Goal: Task Accomplishment & Management: Manage account settings

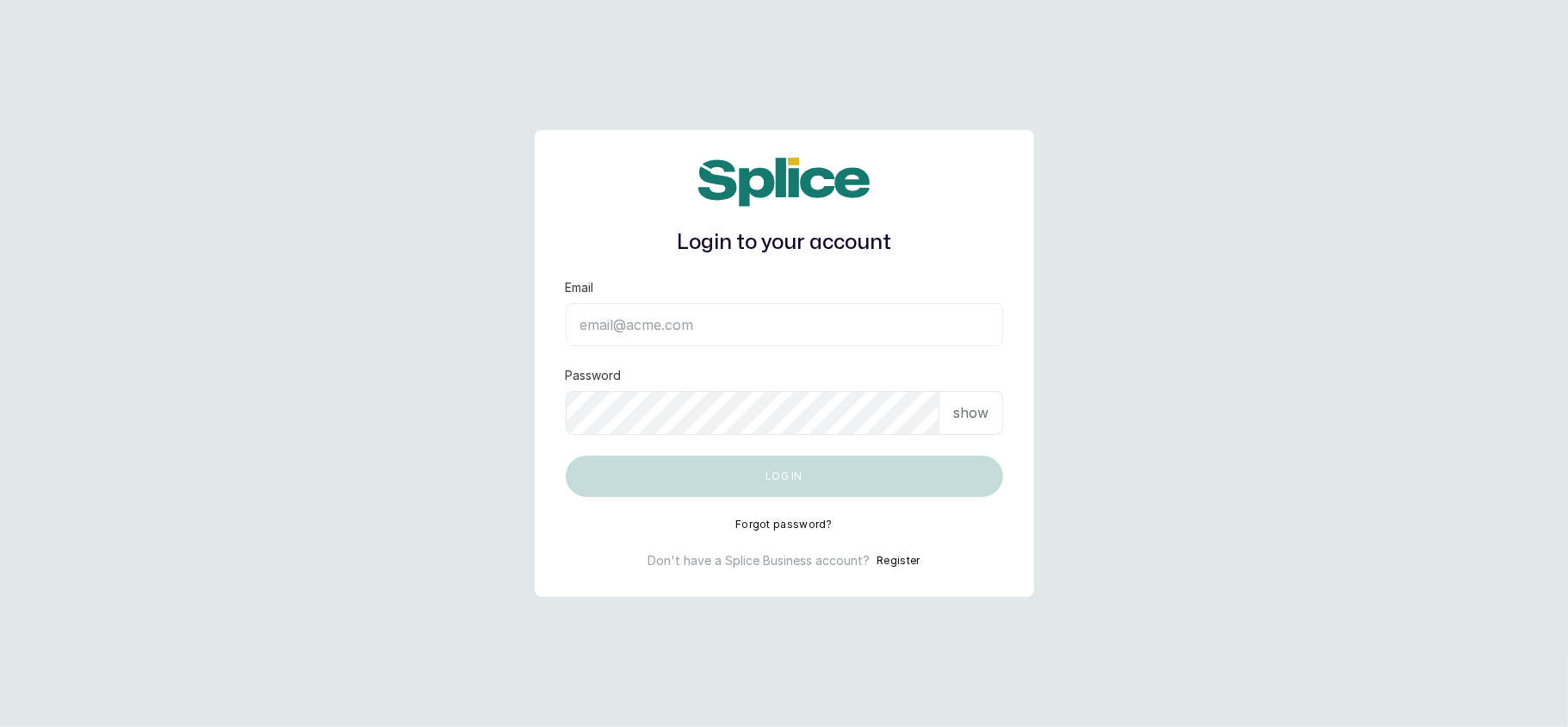
click at [783, 306] on input "Email" at bounding box center [784, 324] width 437 height 43
type input "layo@withsplice.com"
click at [1004, 431] on div "Login to your account Email layo@withsplice.com Password show Log in Forgot pas…" at bounding box center [785, 363] width 500 height 466
click at [954, 418] on p "show" at bounding box center [971, 412] width 35 height 20
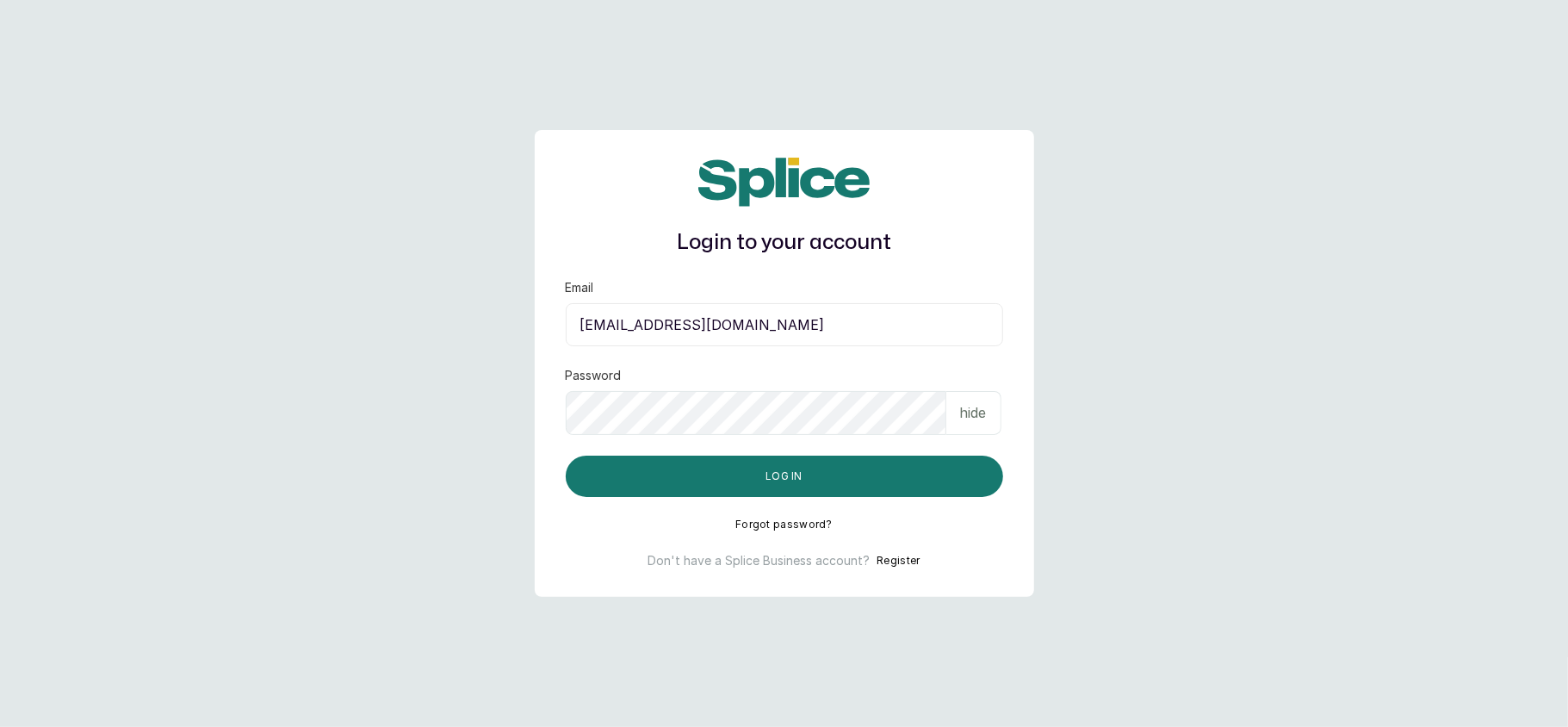
click at [448, 651] on main "Login to your account Email layo@withsplice.com Password hide Log in Forgot pas…" at bounding box center [784, 364] width 1568 height 727
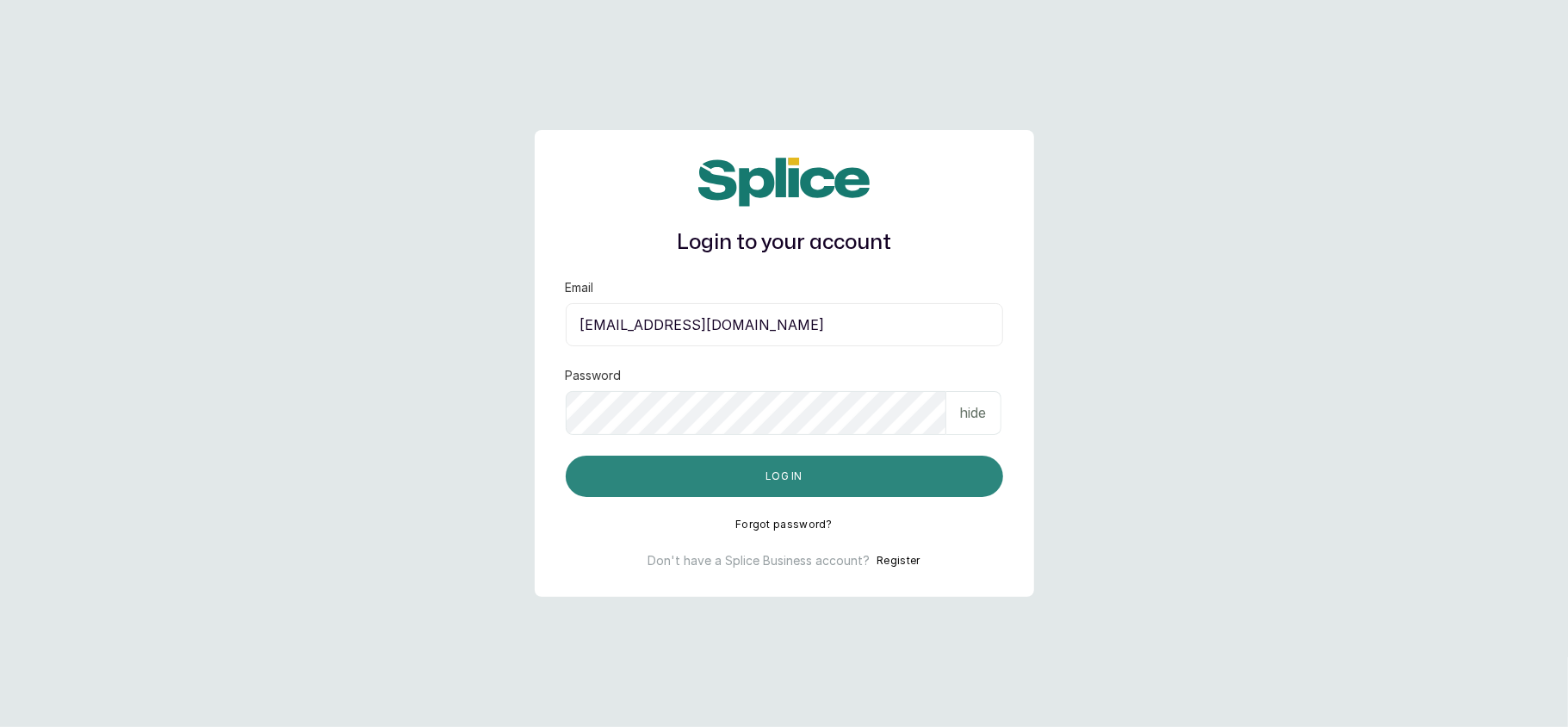
click at [777, 477] on button "Log in" at bounding box center [784, 476] width 437 height 41
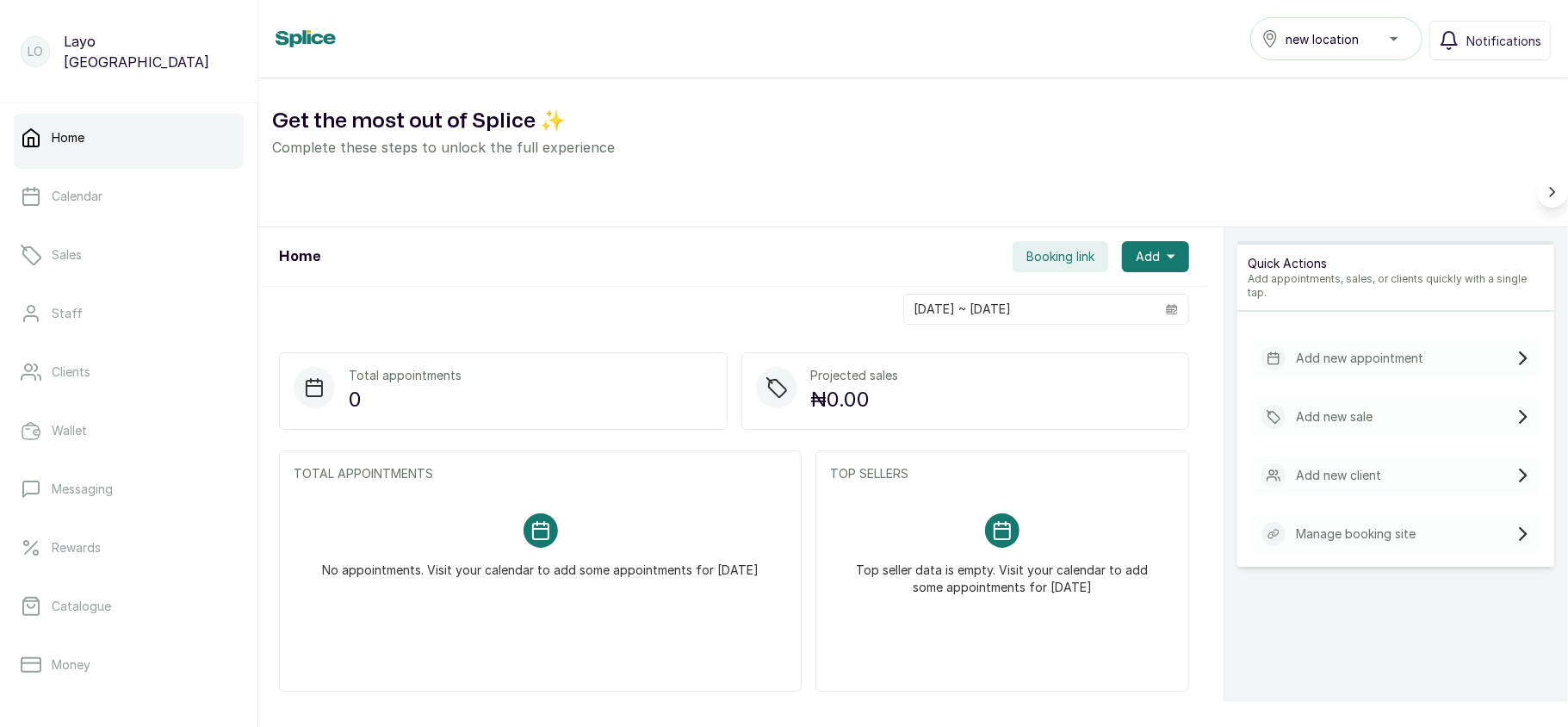
click at [1333, 35] on span "new location" at bounding box center [1322, 39] width 73 height 18
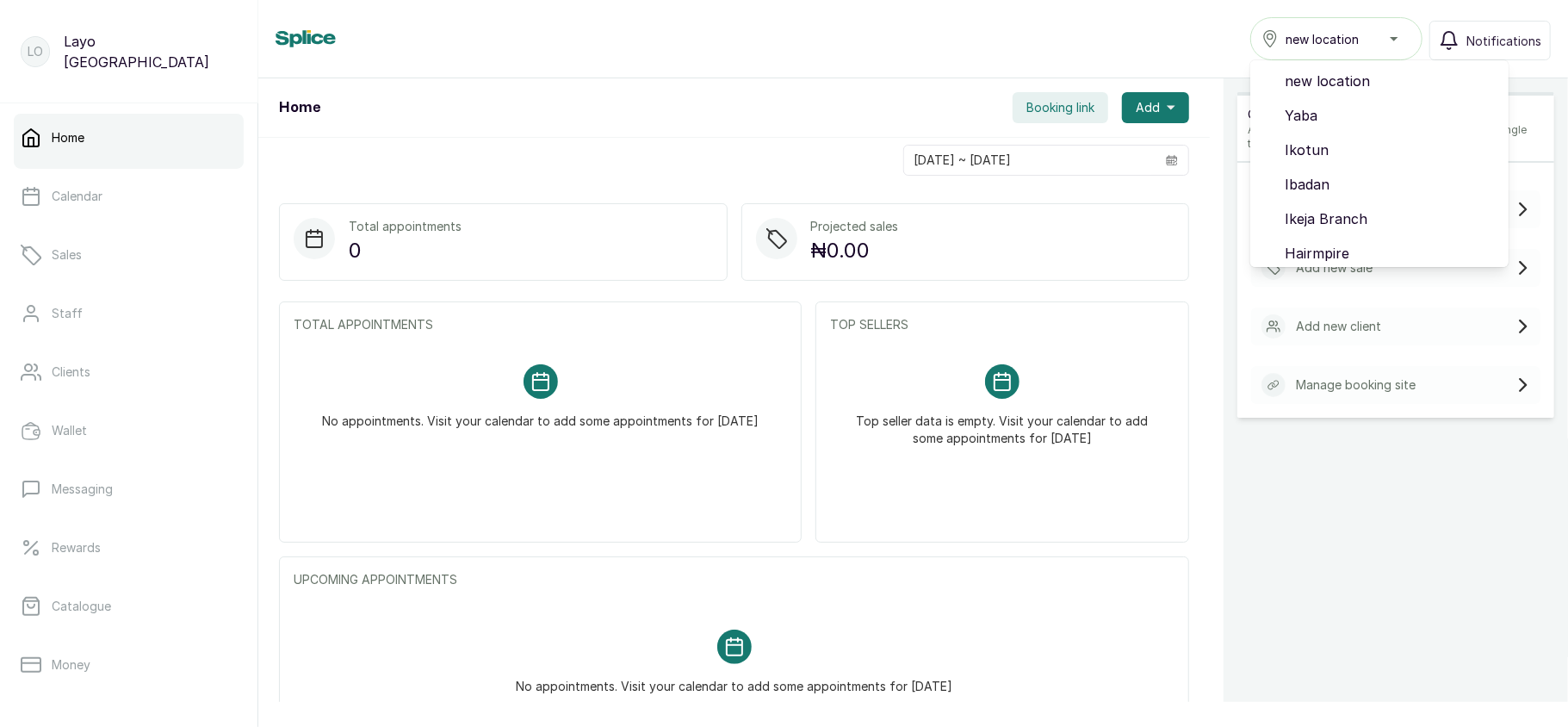
scroll to position [144, 0]
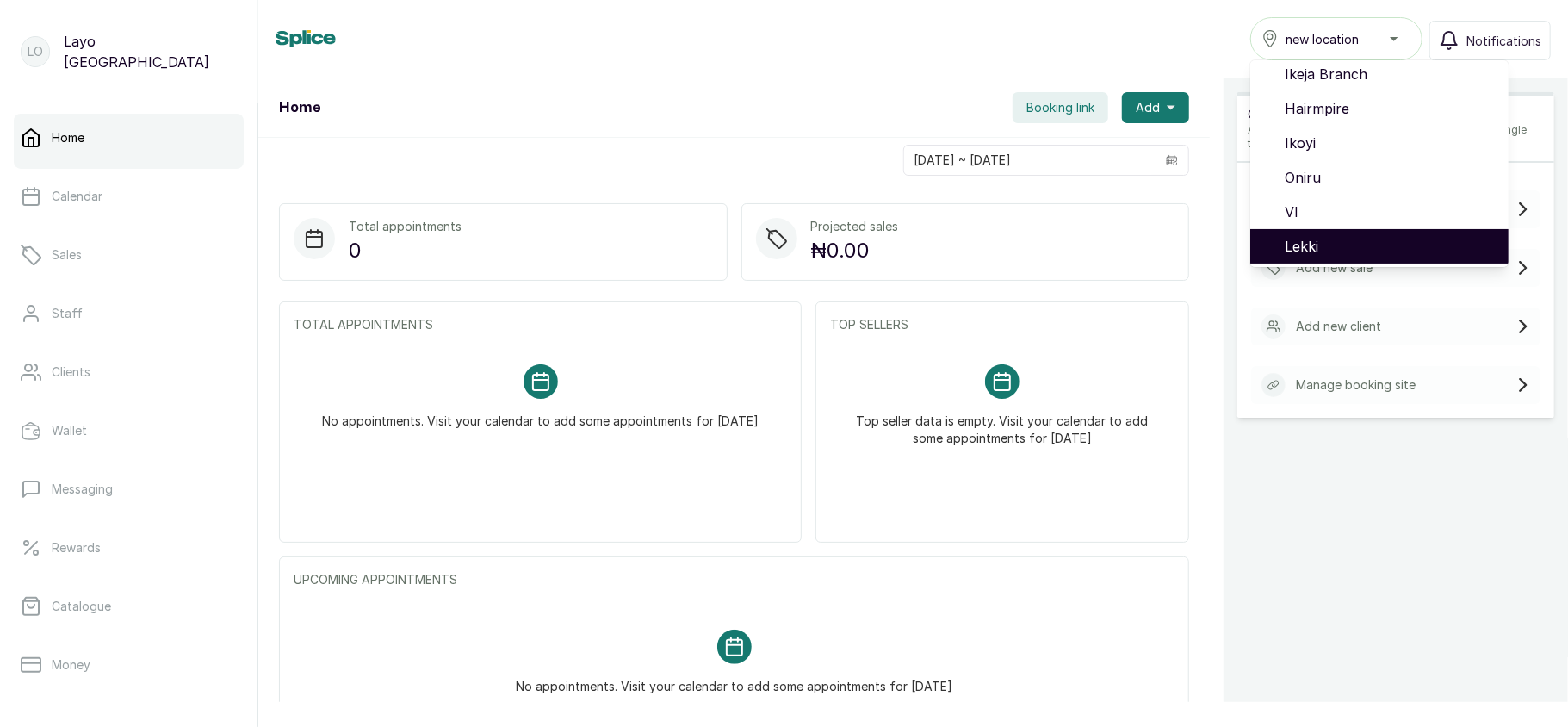
click at [1301, 246] on span "Lekki" at bounding box center [1389, 246] width 210 height 20
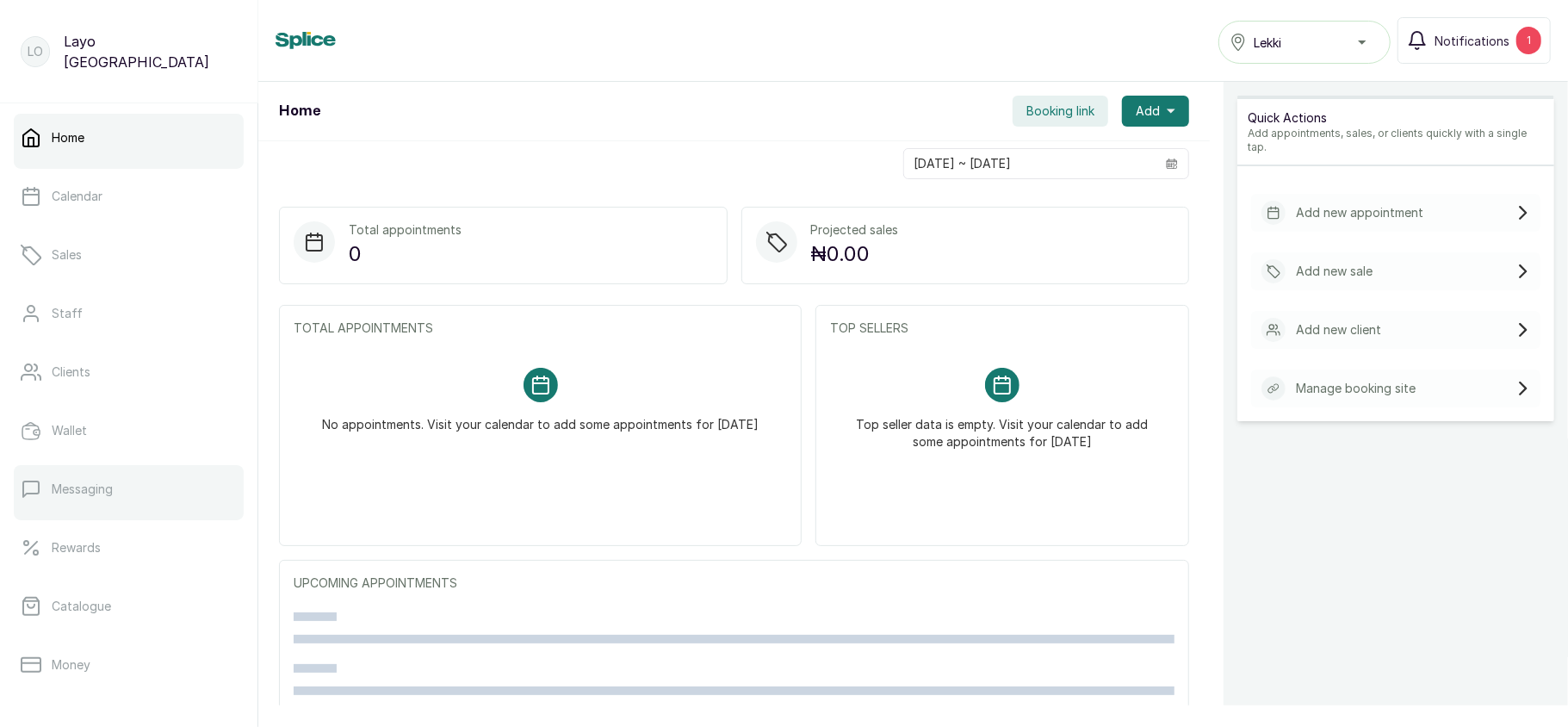
scroll to position [249, 0]
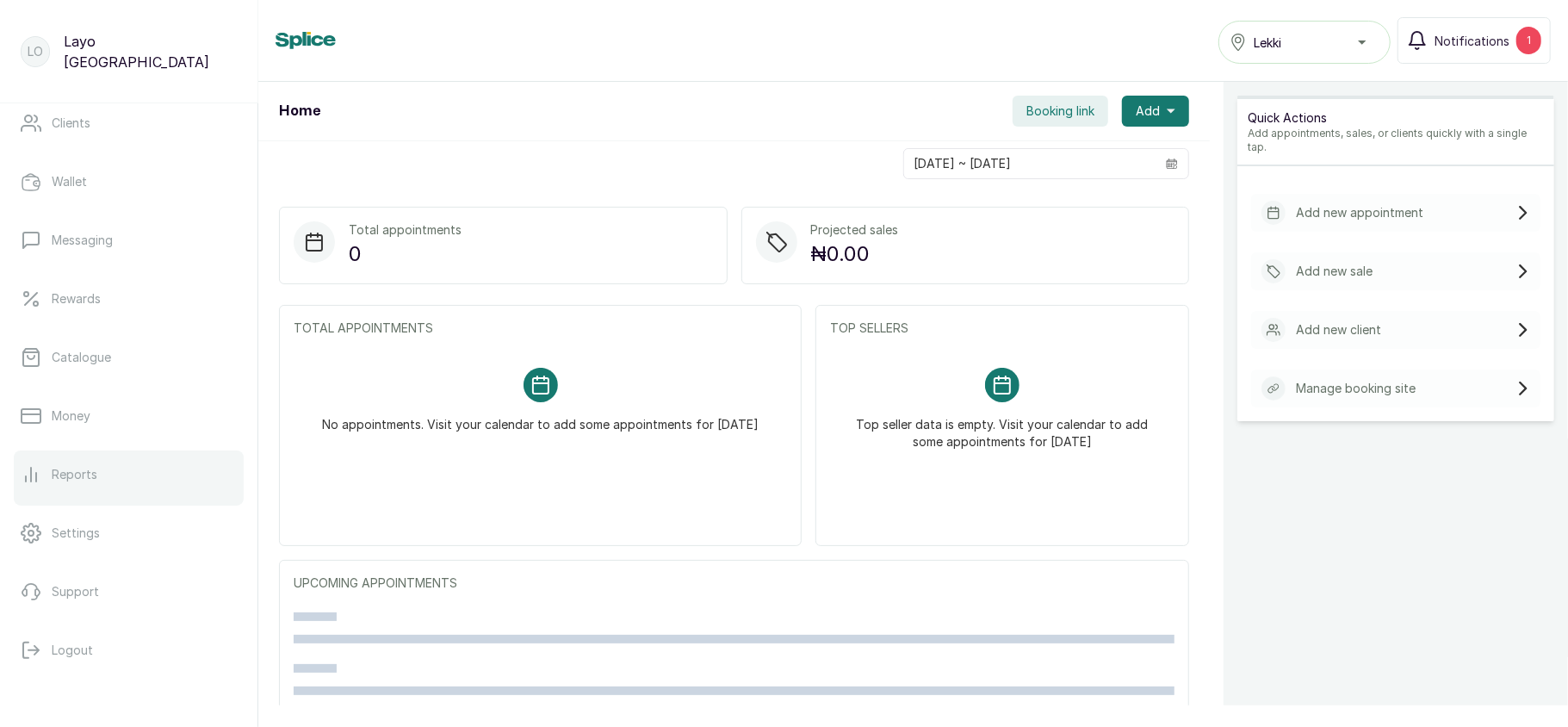
click at [100, 480] on link "Reports" at bounding box center [128, 474] width 230 height 48
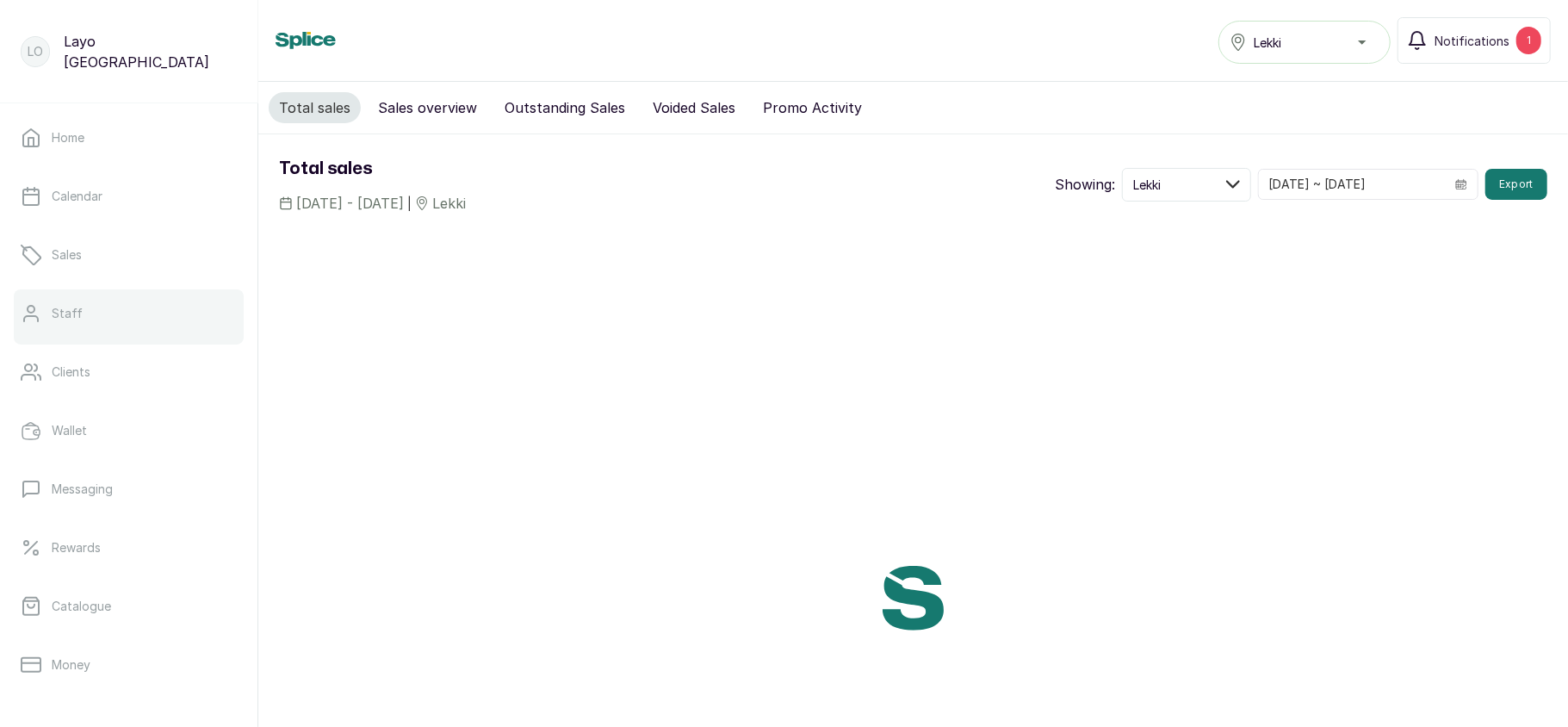
click at [135, 328] on link "Staff" at bounding box center [128, 313] width 230 height 48
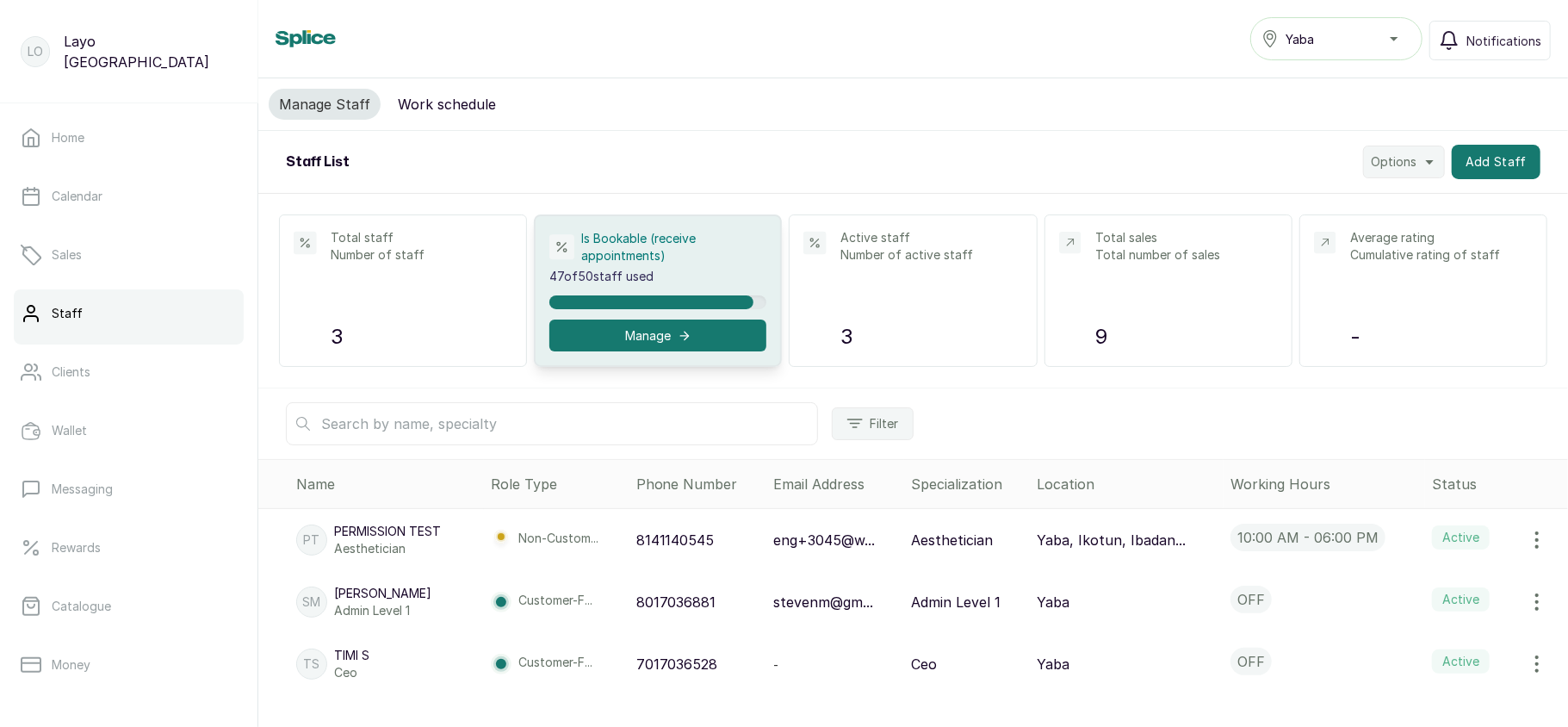
click at [1323, 33] on div "Yaba" at bounding box center [1336, 38] width 150 height 20
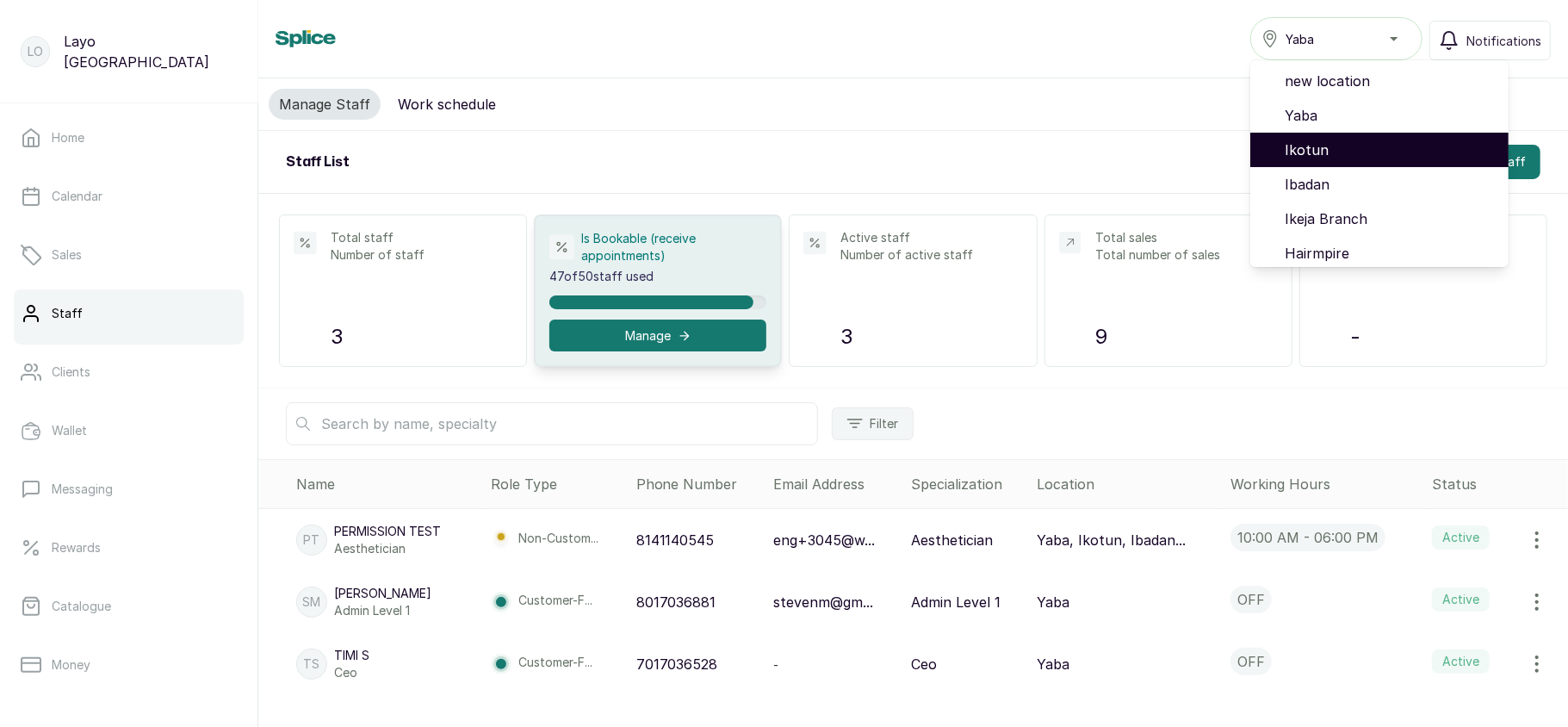
click at [1308, 150] on span "Ikotun" at bounding box center [1389, 150] width 210 height 20
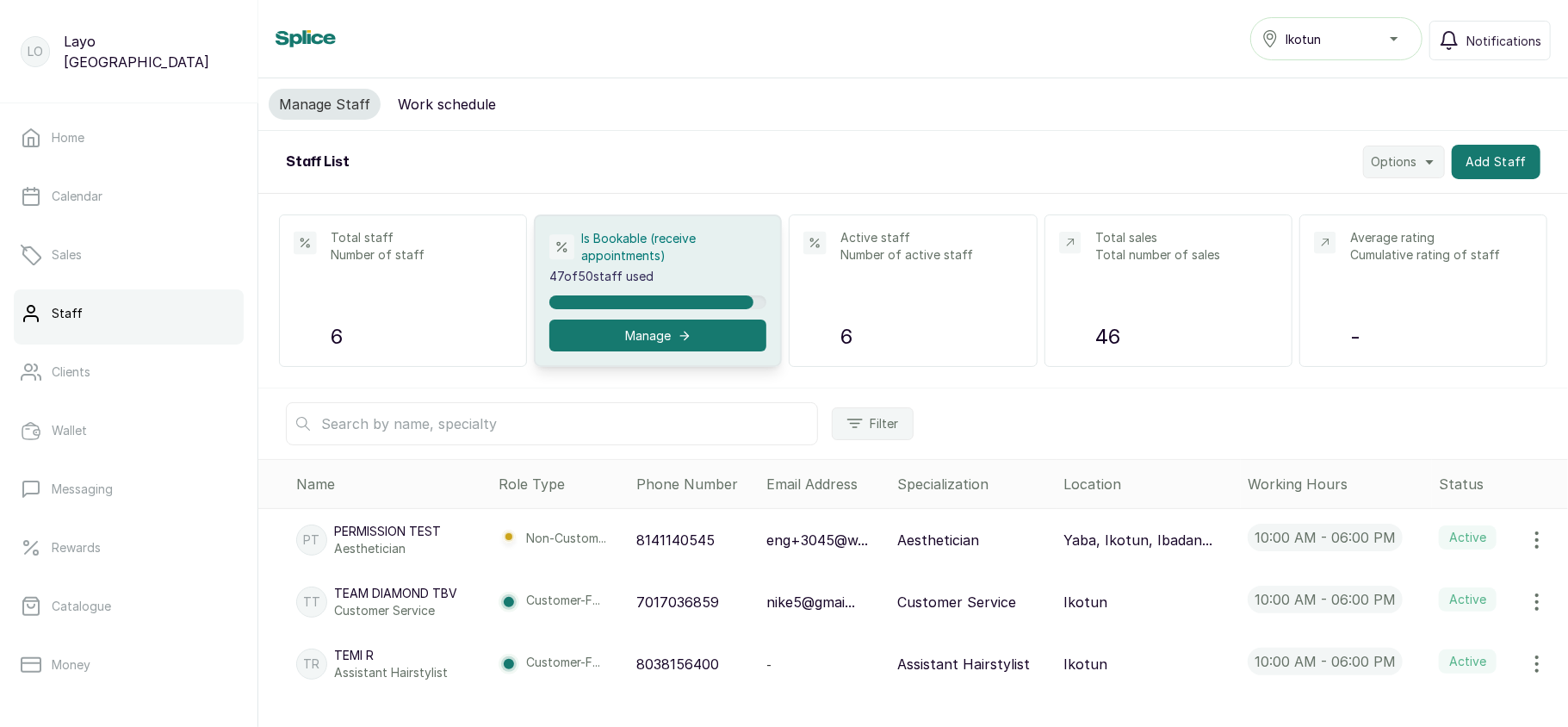
click at [1334, 56] on button "Ikotun" at bounding box center [1337, 39] width 172 height 43
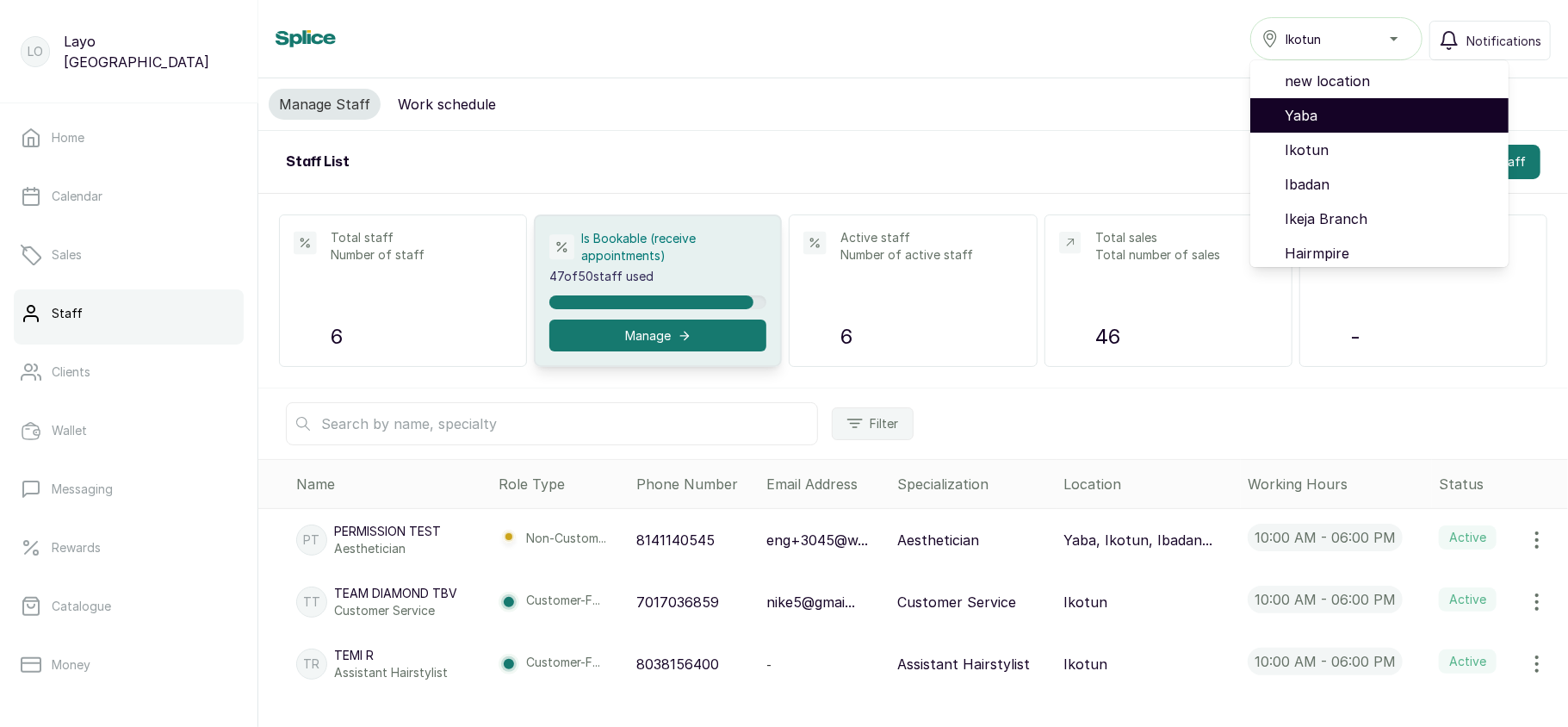
click at [1317, 107] on span "Yaba" at bounding box center [1389, 114] width 210 height 20
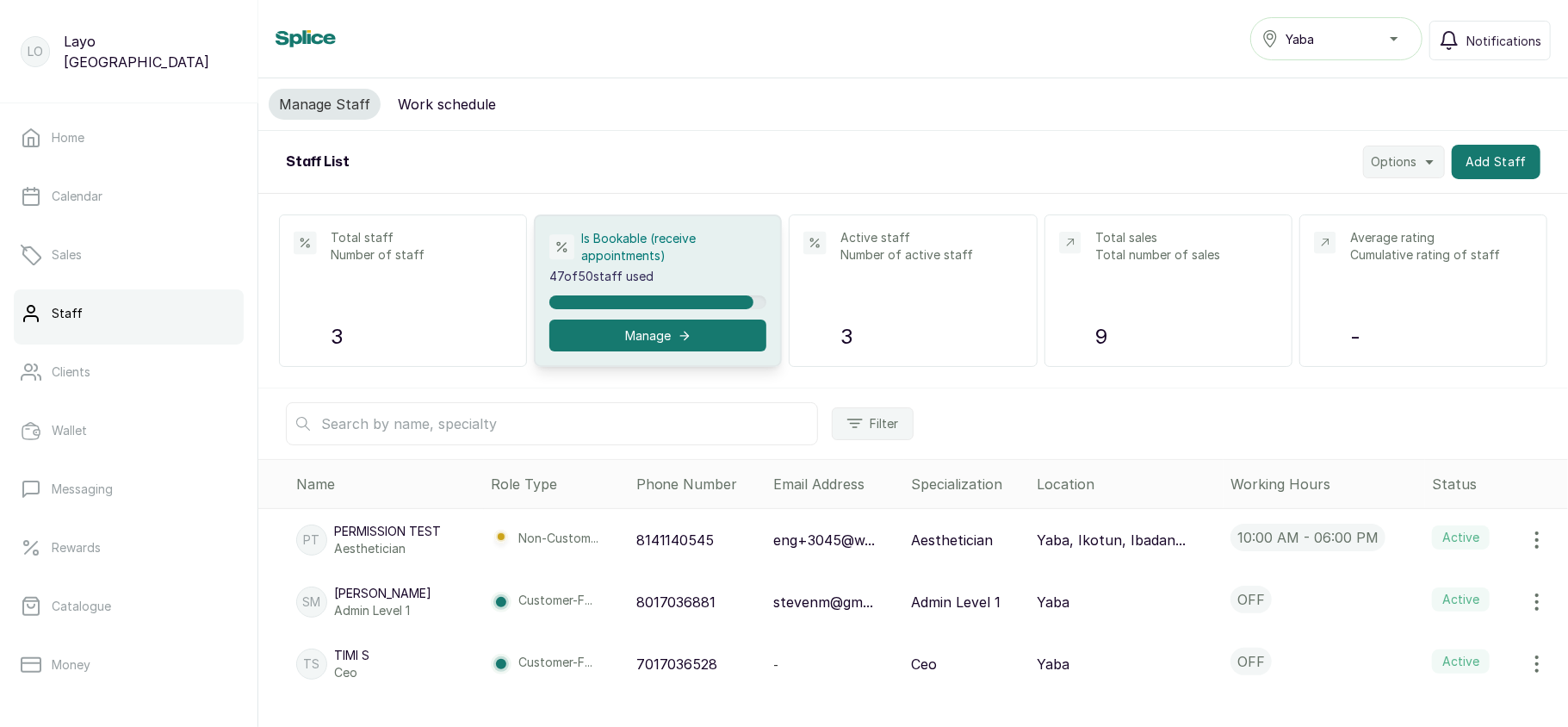
click at [1527, 601] on icon "button" at bounding box center [1536, 601] width 20 height 20
click at [1410, 651] on span "Edit" at bounding box center [1422, 650] width 25 height 20
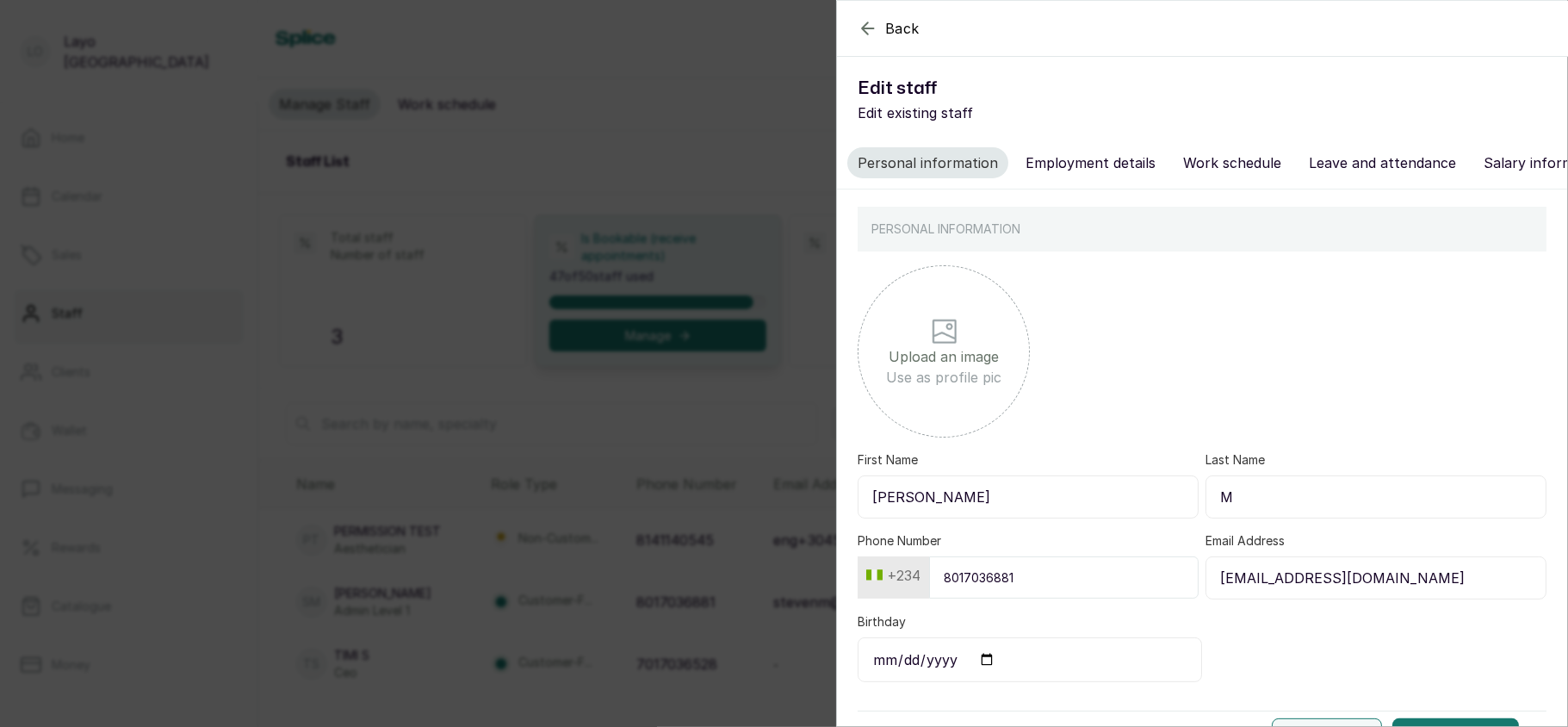
click at [1095, 155] on button "Employment details" at bounding box center [1090, 162] width 150 height 31
select select "admin_level_1"
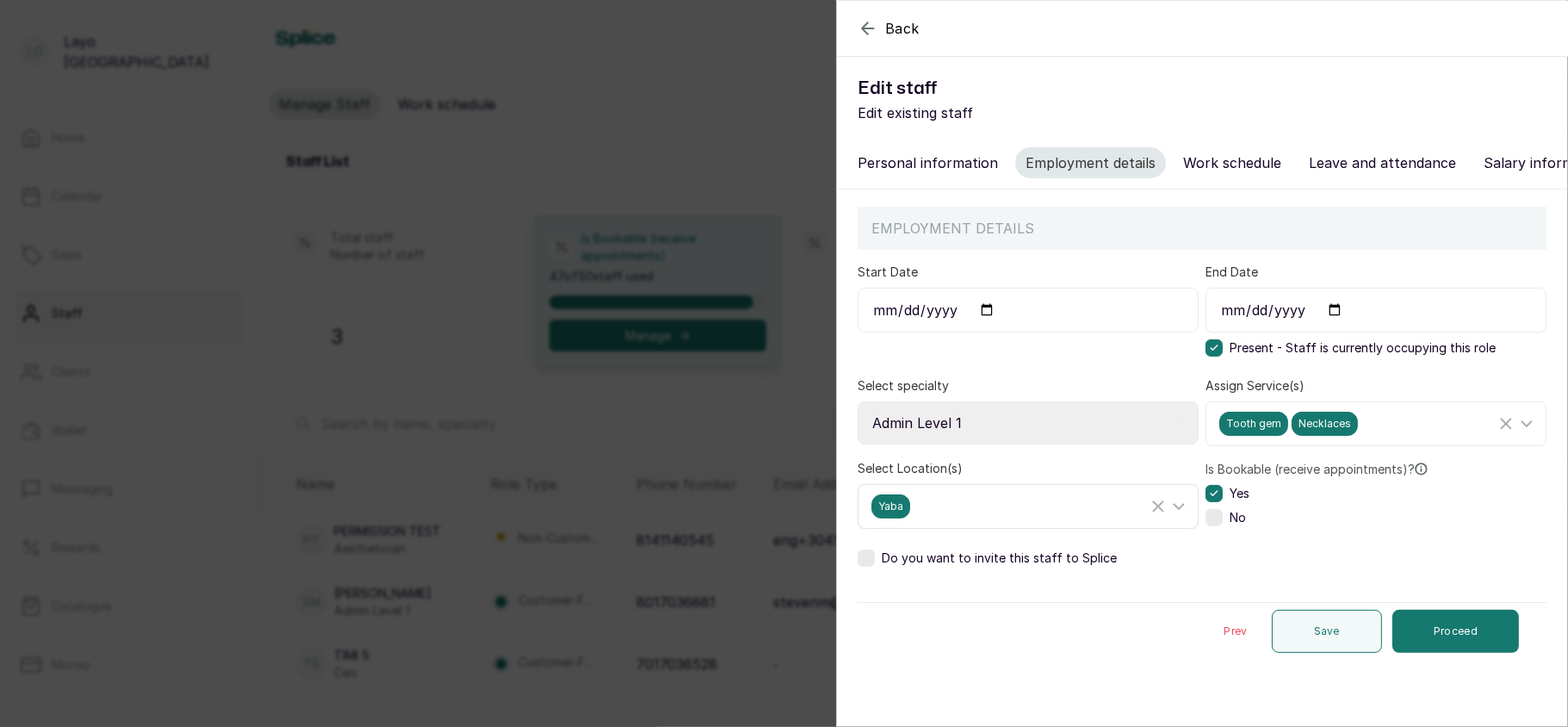
click at [1017, 518] on div "Yaba" at bounding box center [1009, 506] width 276 height 24
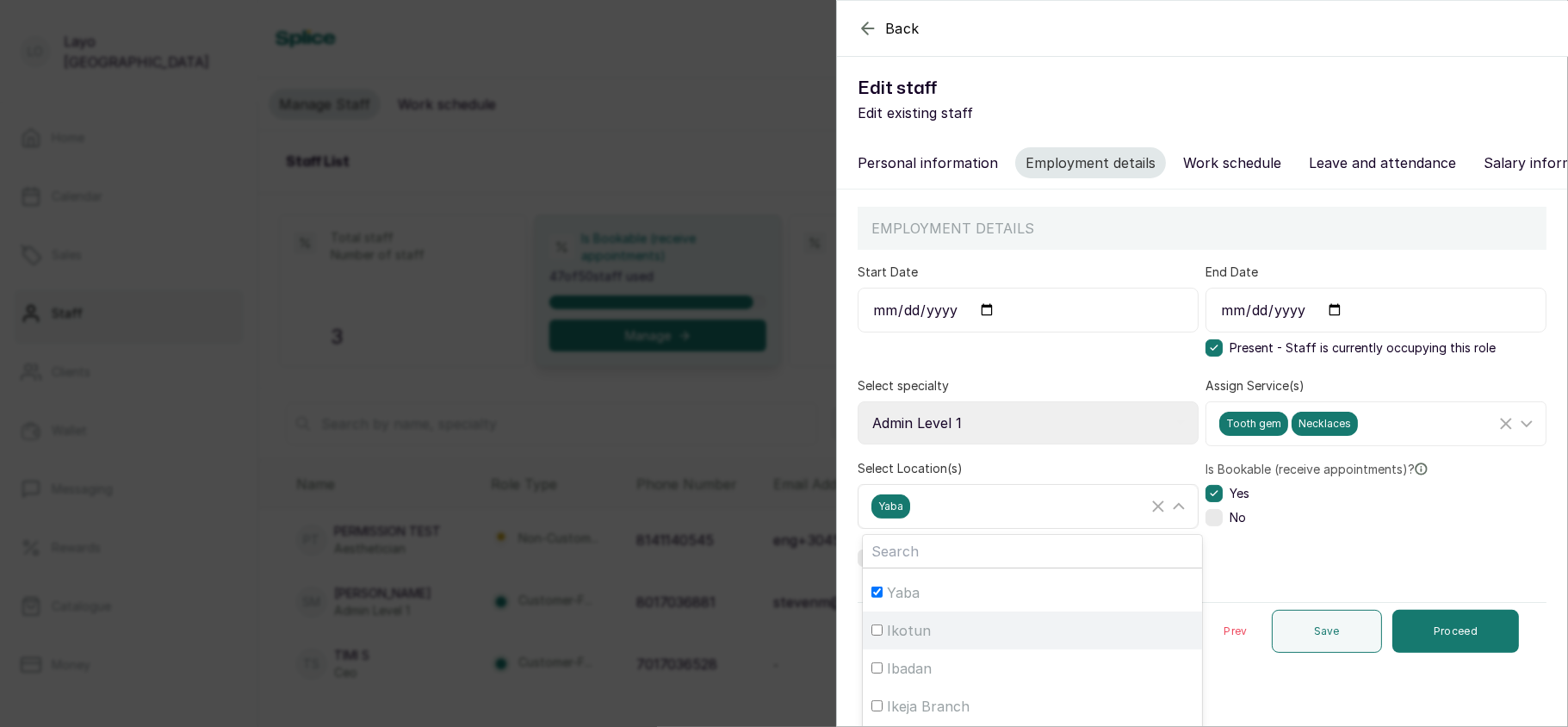
click at [897, 641] on span "Ikotun" at bounding box center [909, 630] width 44 height 20
click at [883, 635] on input "Ikotun" at bounding box center [876, 629] width 11 height 11
checkbox input "true"
click at [937, 603] on div "Yaba" at bounding box center [1032, 591] width 322 height 20
click at [883, 598] on input "Yaba" at bounding box center [876, 591] width 11 height 11
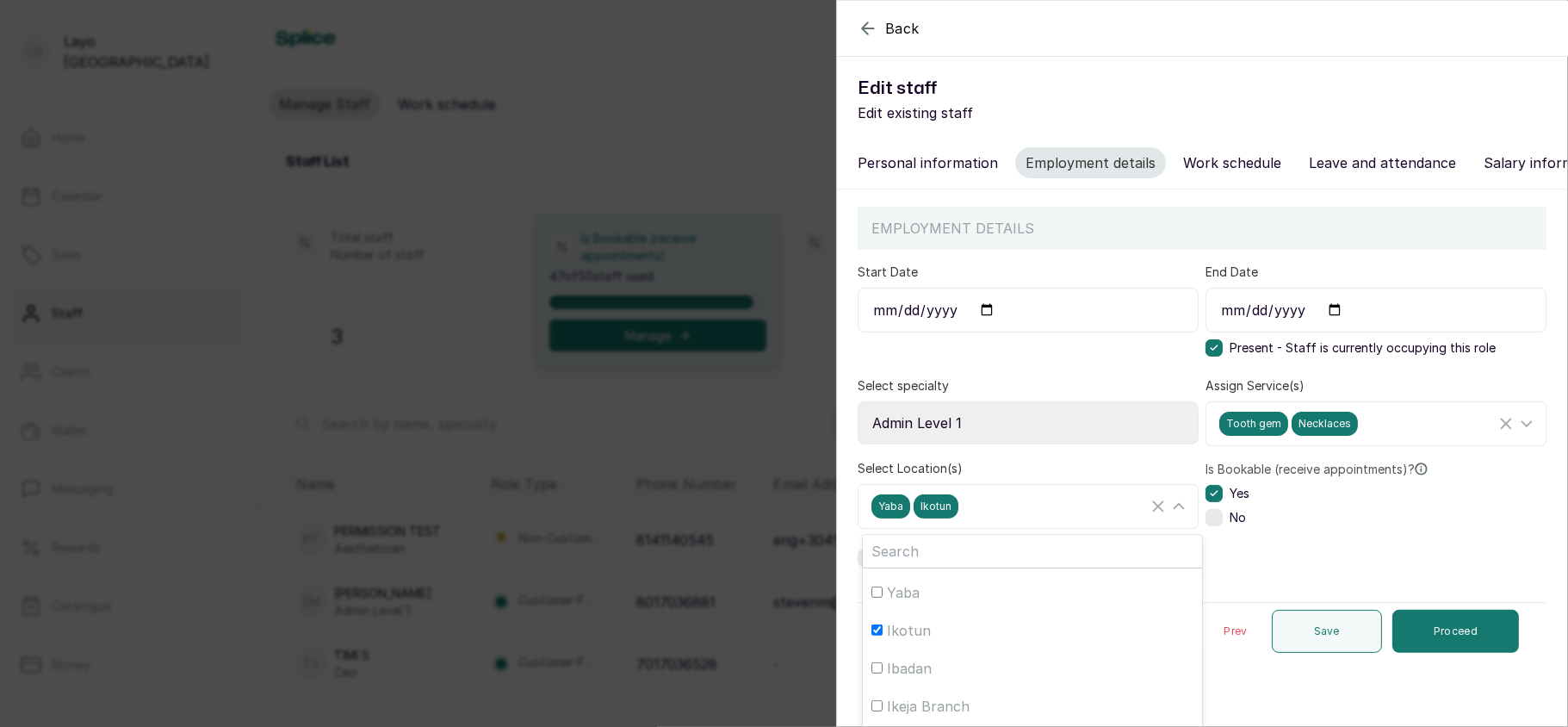
checkbox input "false"
click at [1049, 518] on div "Ikotun" at bounding box center [1009, 506] width 276 height 24
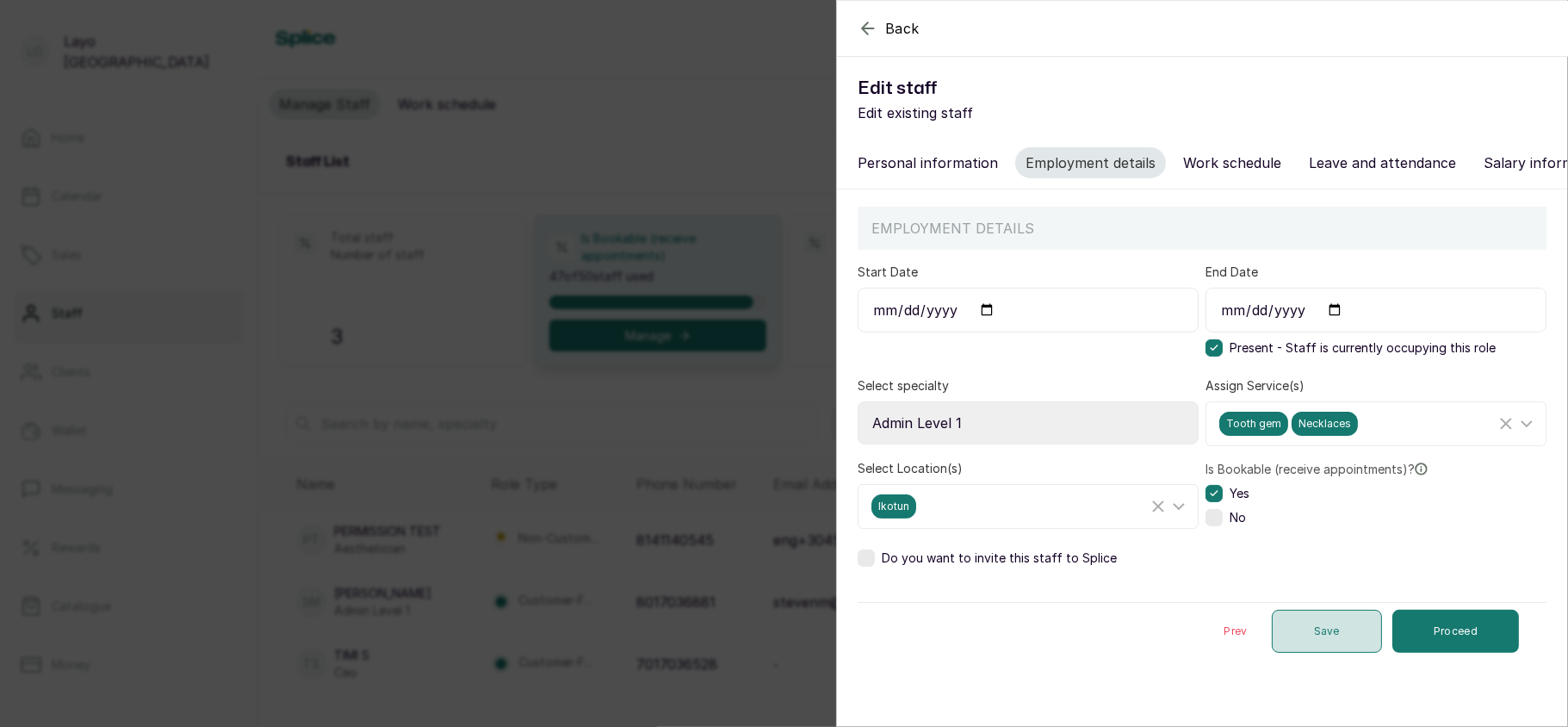
click at [1302, 650] on button "Save" at bounding box center [1326, 631] width 110 height 43
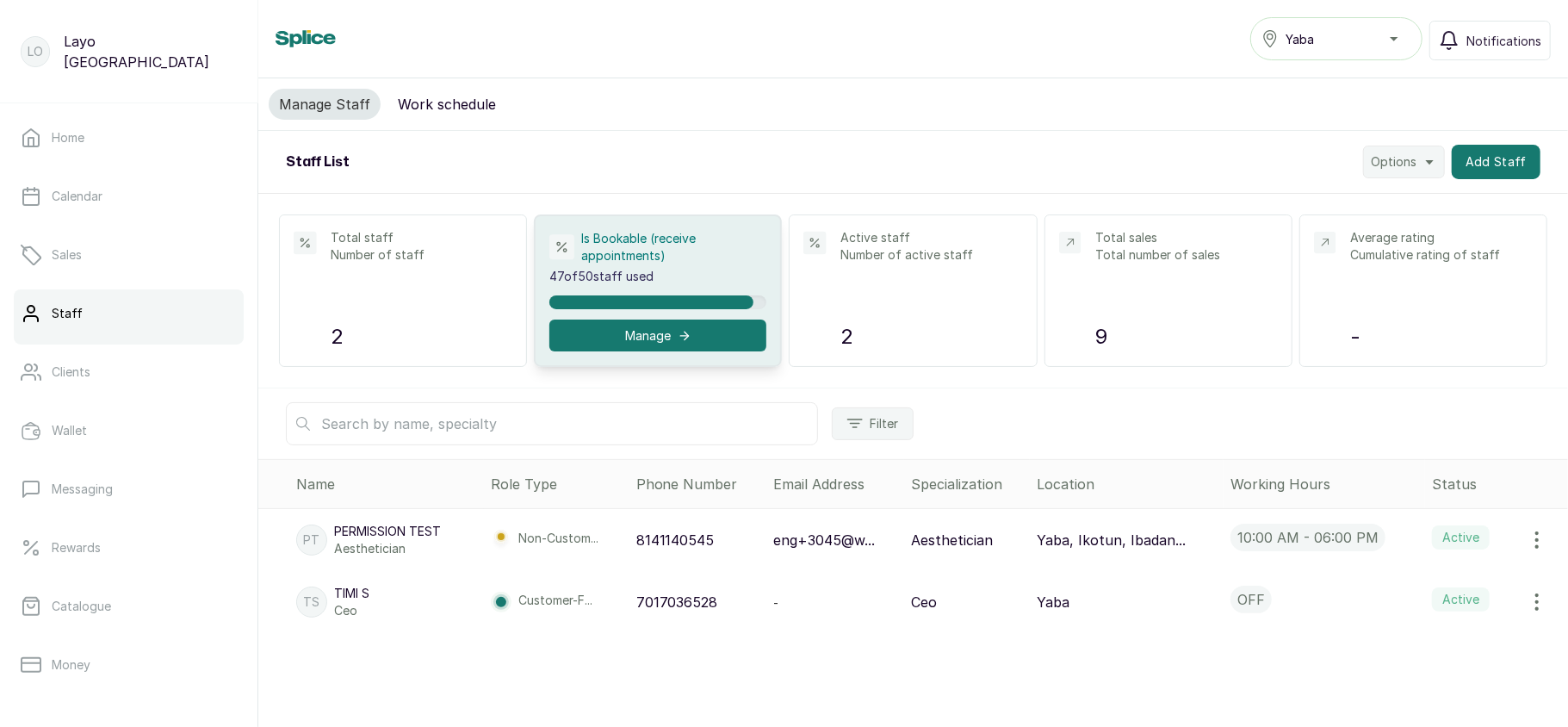
click at [1330, 28] on div "Yaba" at bounding box center [1336, 38] width 150 height 20
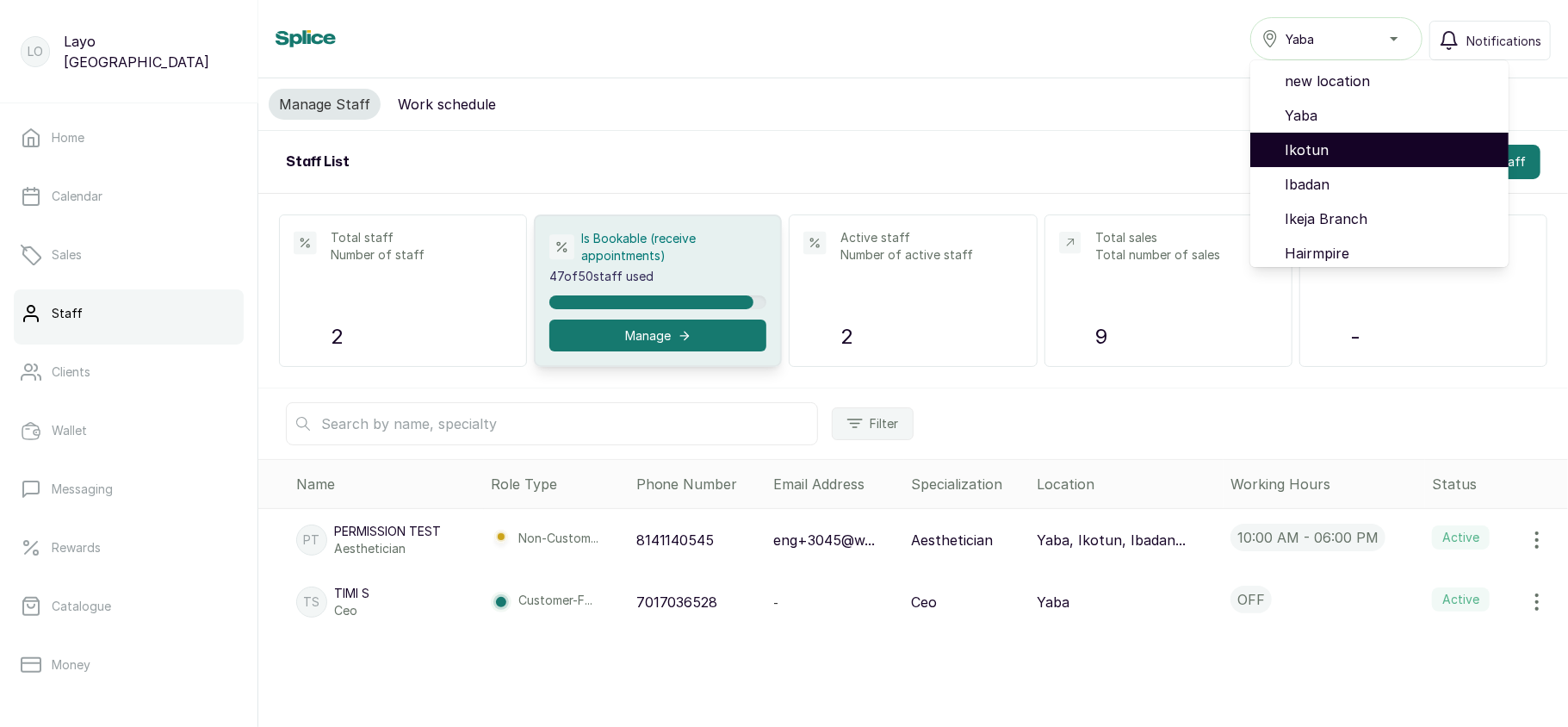
click at [1323, 149] on span "Ikotun" at bounding box center [1389, 150] width 210 height 20
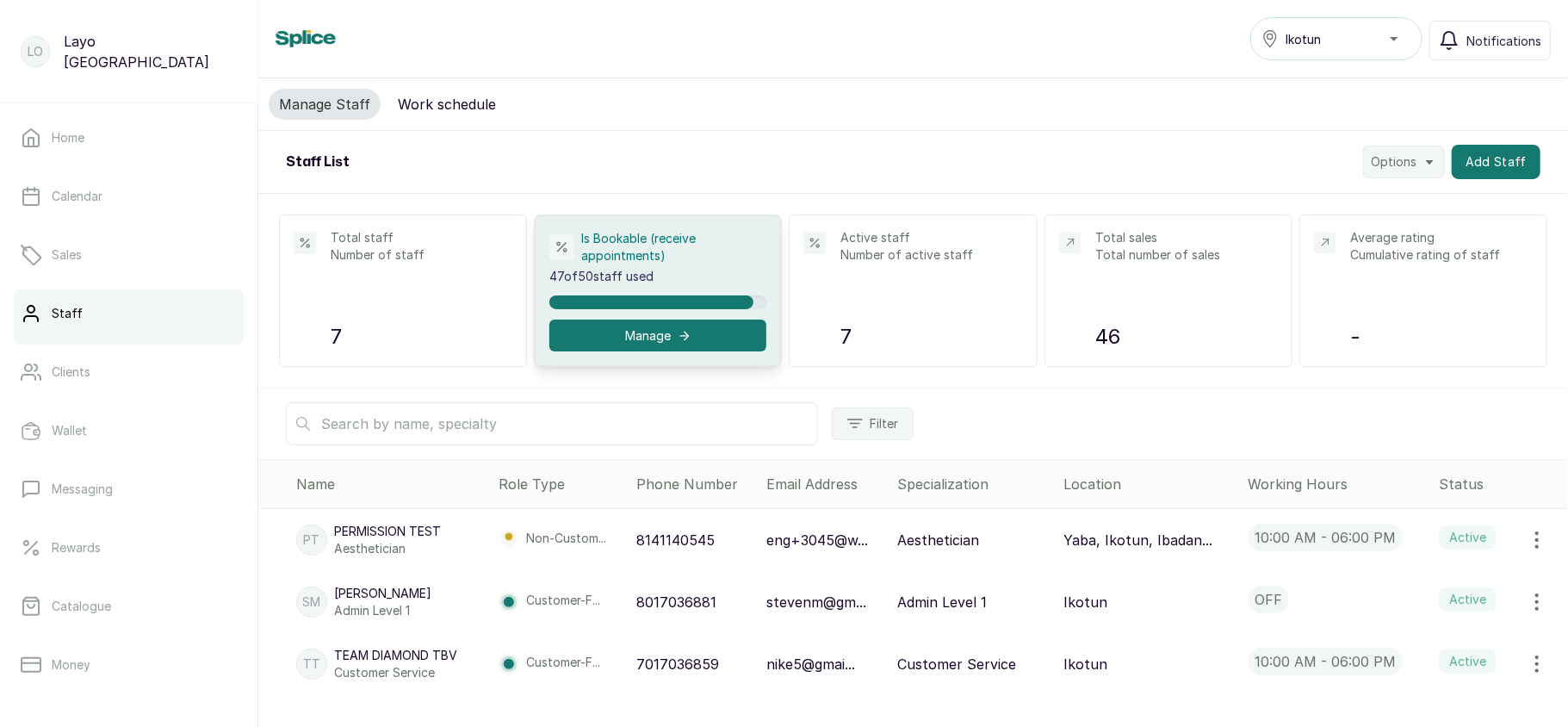
click at [453, 118] on button "Work schedule" at bounding box center [446, 104] width 119 height 31
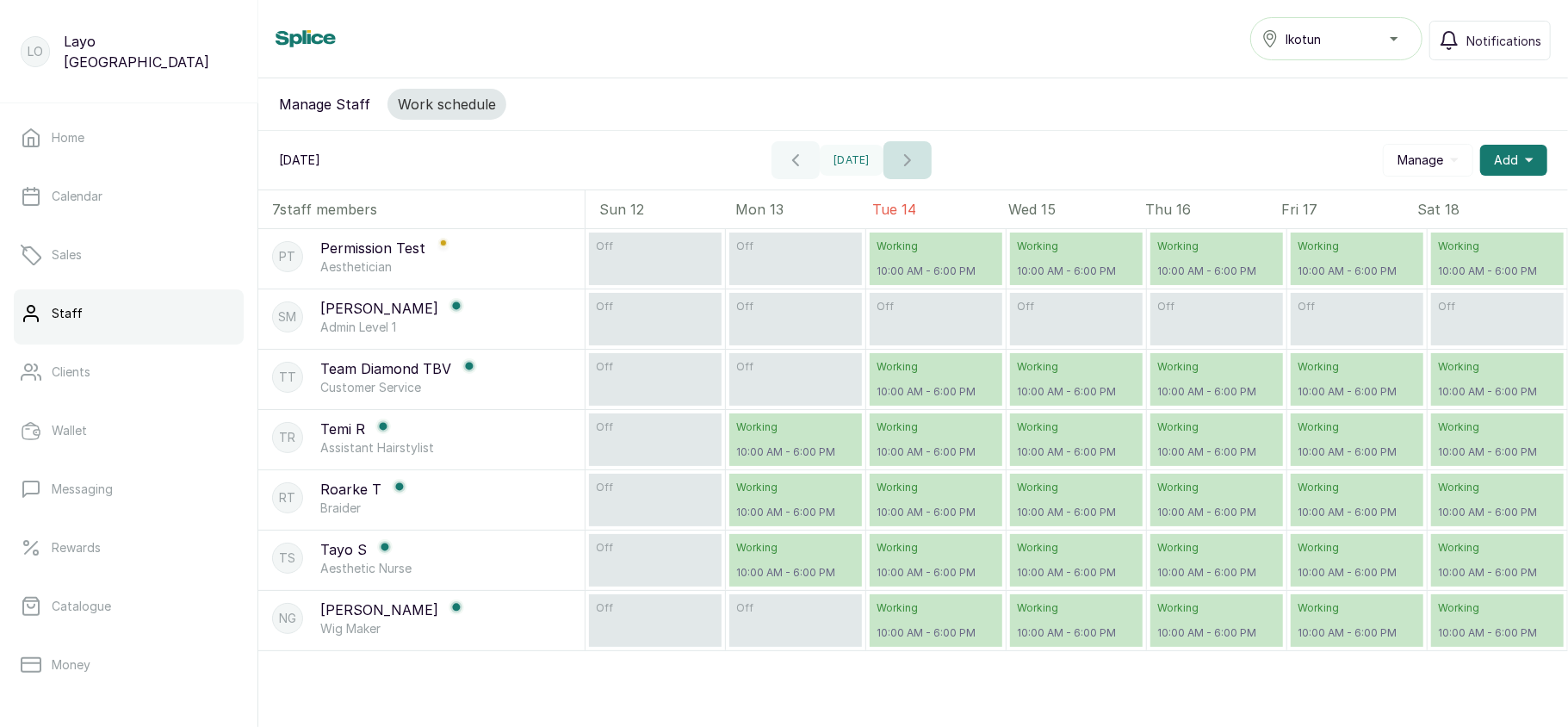
click at [900, 173] on button "button" at bounding box center [907, 159] width 48 height 38
click at [806, 170] on icon "button" at bounding box center [795, 159] width 20 height 20
click at [785, 341] on div "off" at bounding box center [795, 319] width 133 height 53
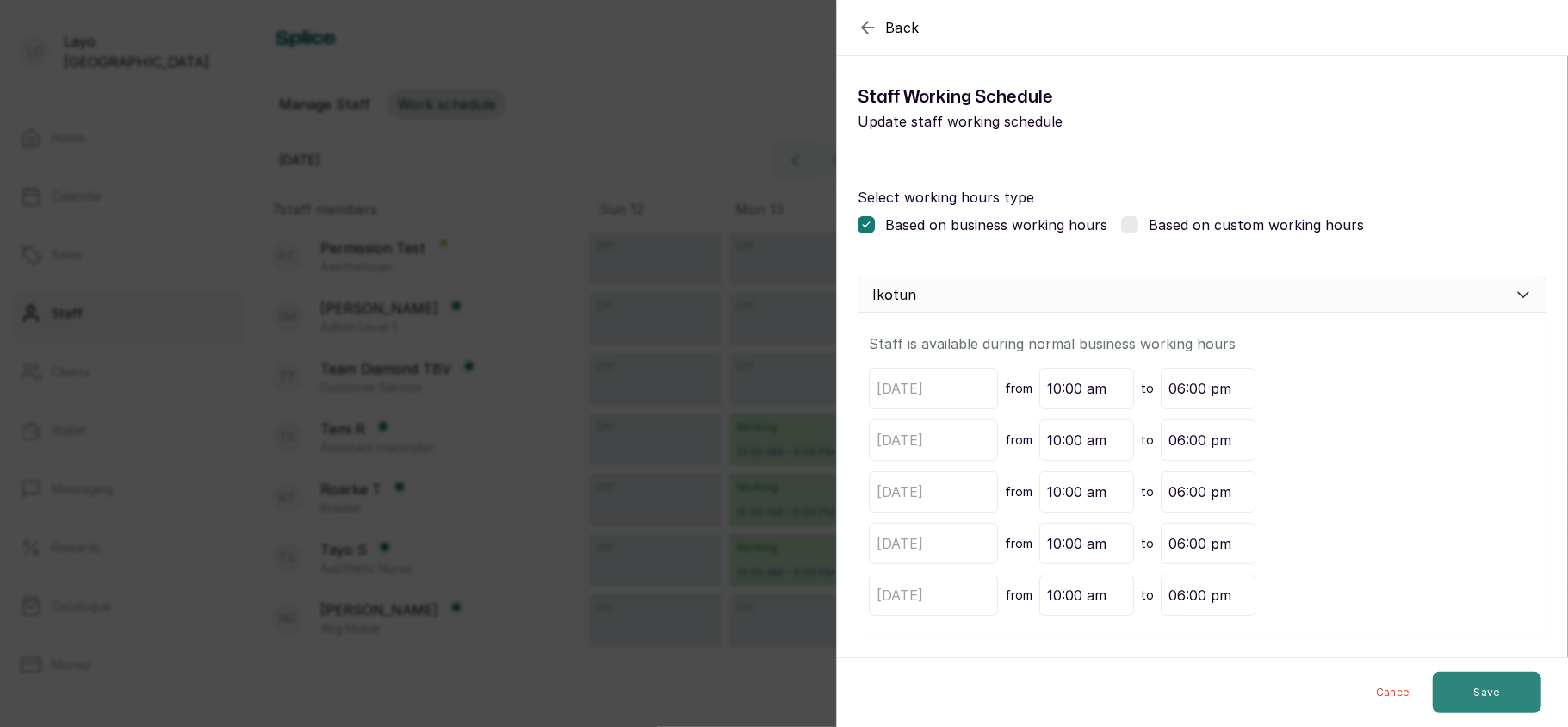
click at [1476, 677] on button "Save" at bounding box center [1486, 692] width 108 height 41
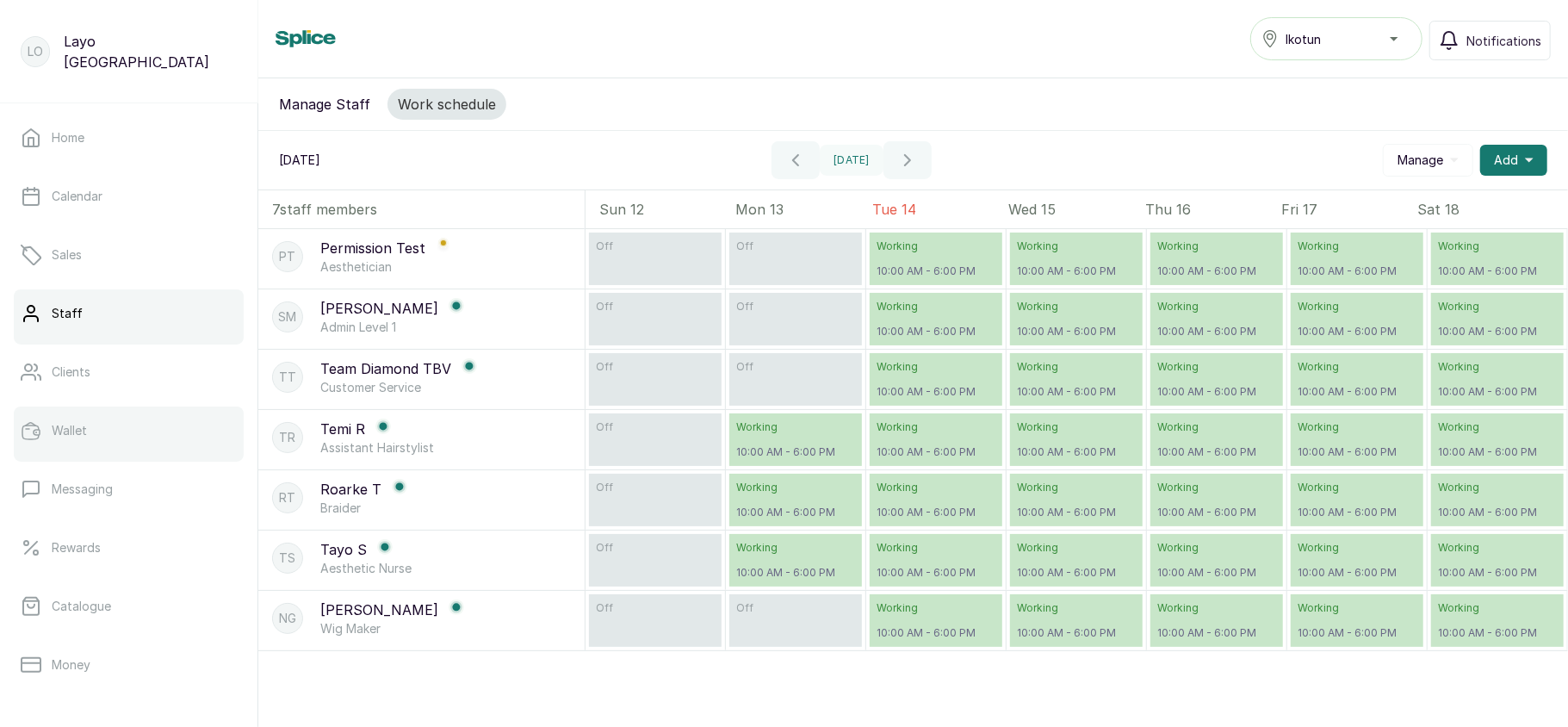
scroll to position [249, 0]
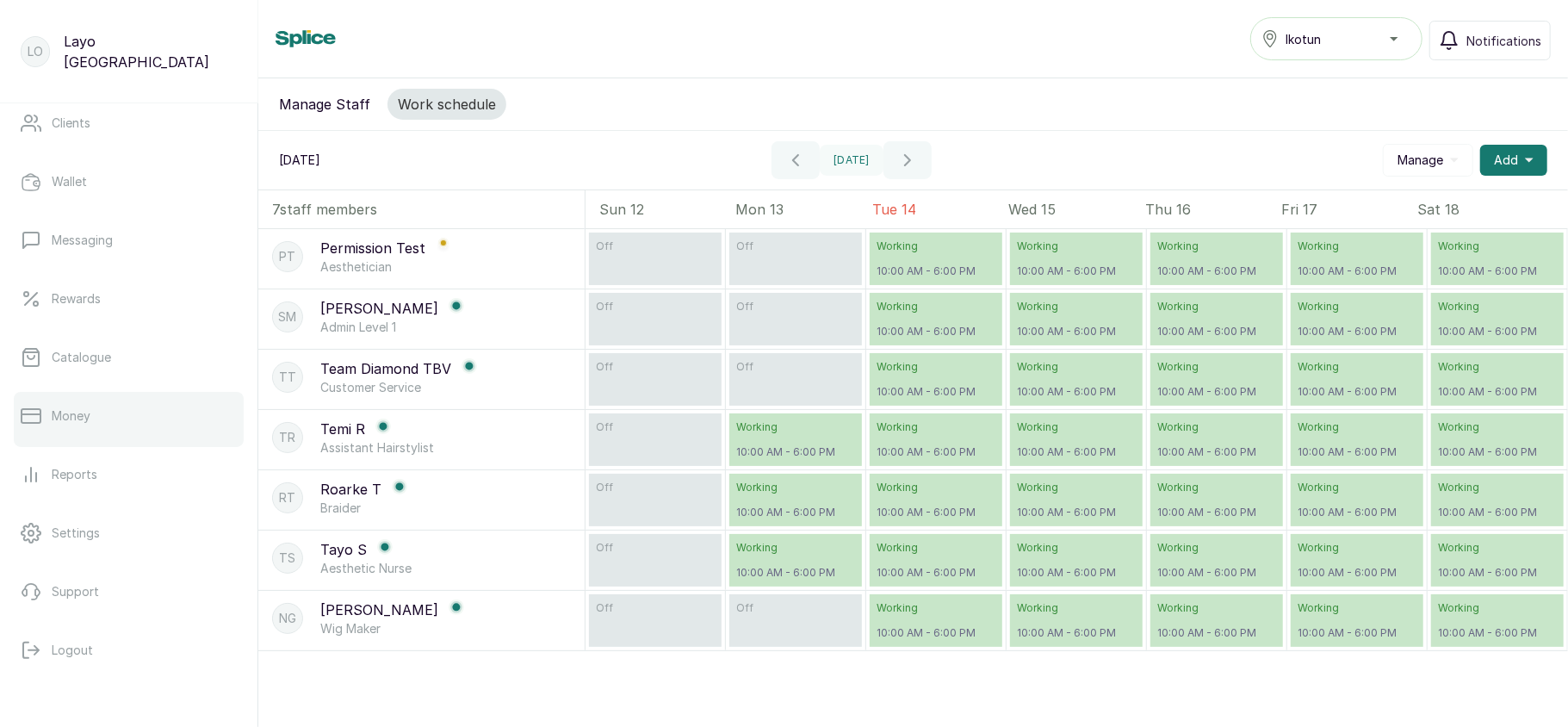
click at [121, 393] on link "Money" at bounding box center [128, 415] width 230 height 48
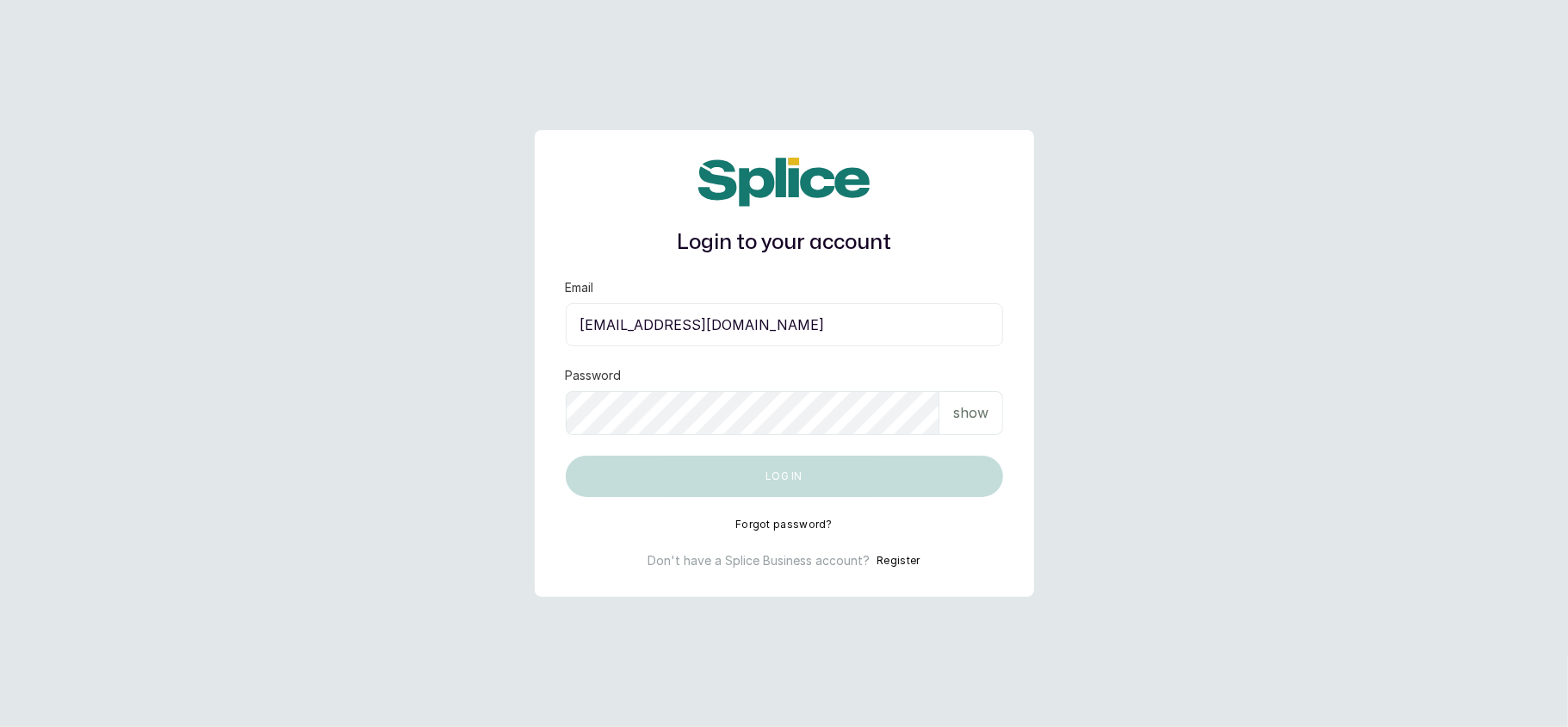
type input "[EMAIL_ADDRESS][DOMAIN_NAME]"
click at [981, 408] on p "show" at bounding box center [971, 412] width 35 height 20
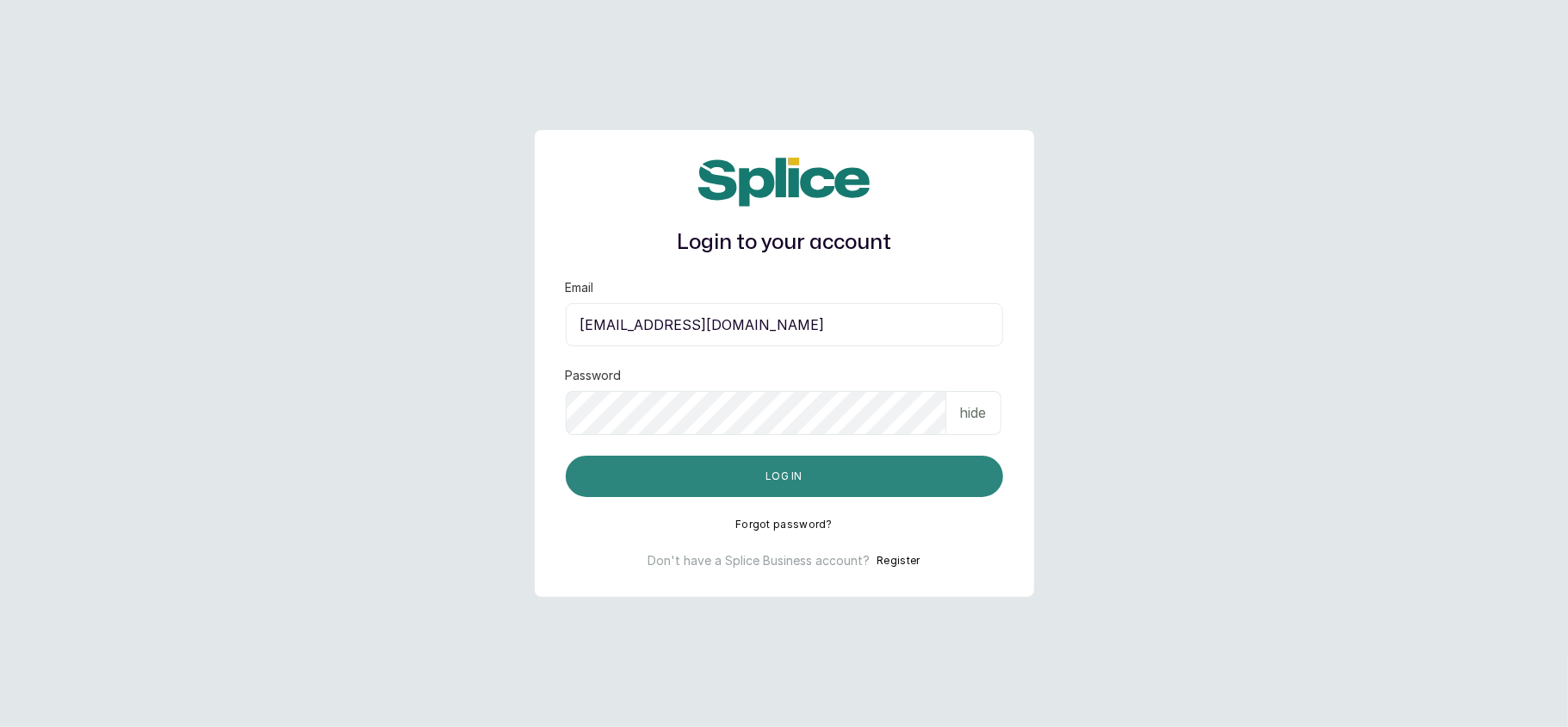
click at [646, 466] on button "Log in" at bounding box center [784, 476] width 437 height 41
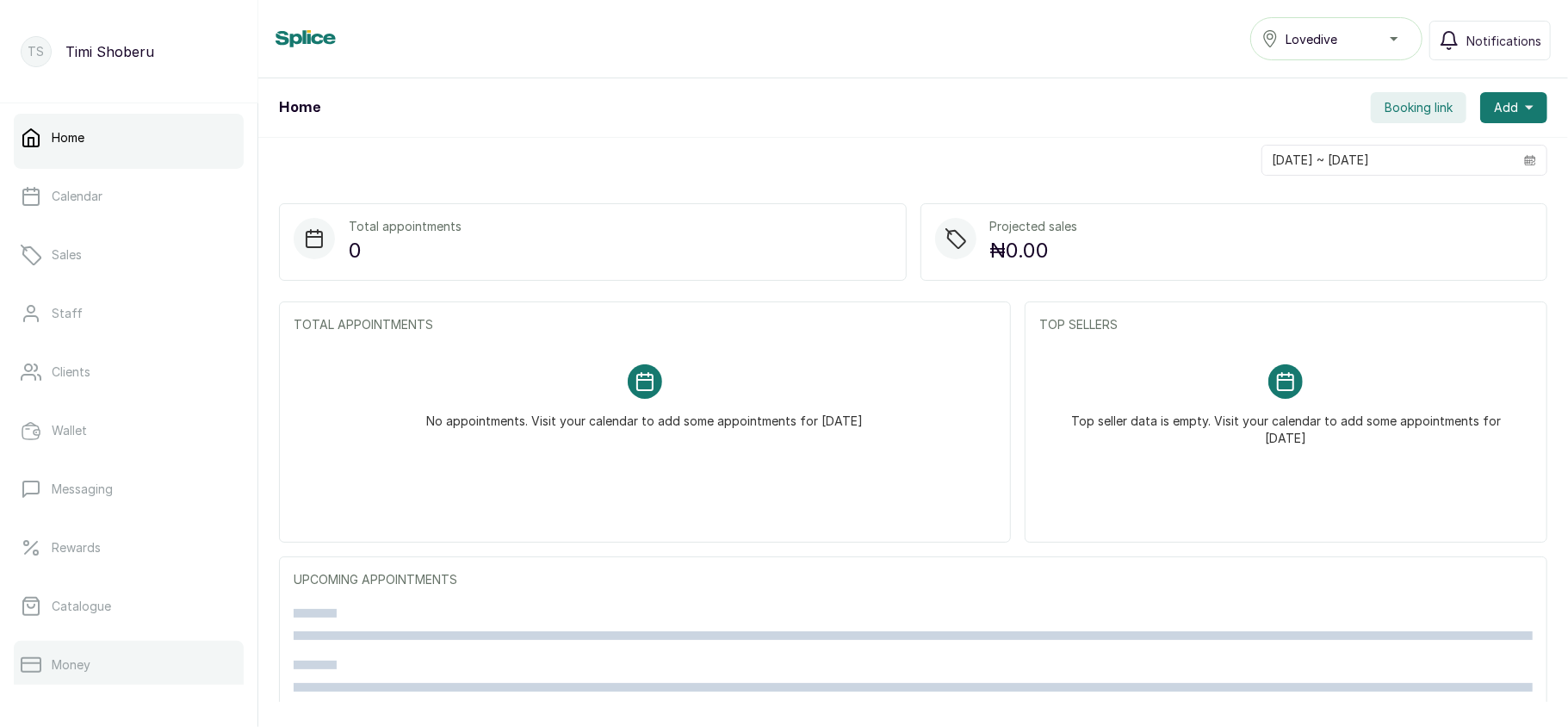
click at [112, 649] on link "Money" at bounding box center [128, 665] width 230 height 48
